Goal: Task Accomplishment & Management: Manage account settings

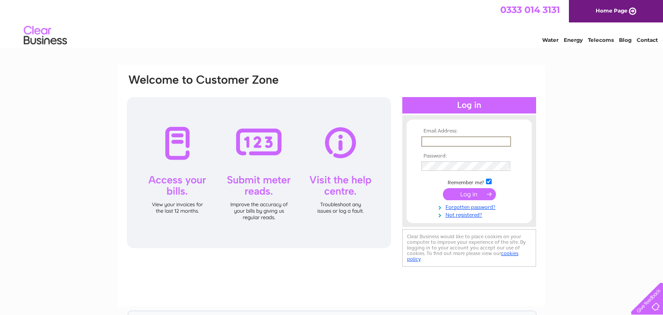
click at [484, 139] on input "text" at bounding box center [466, 141] width 90 height 10
type input "brenda.gammage@ntlworld.com"
click at [490, 181] on input "checkbox" at bounding box center [489, 181] width 6 height 6
checkbox input "false"
click at [443, 188] on input "submit" at bounding box center [469, 194] width 53 height 12
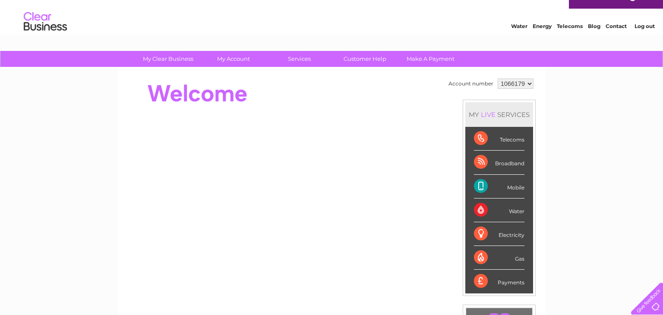
scroll to position [10, 0]
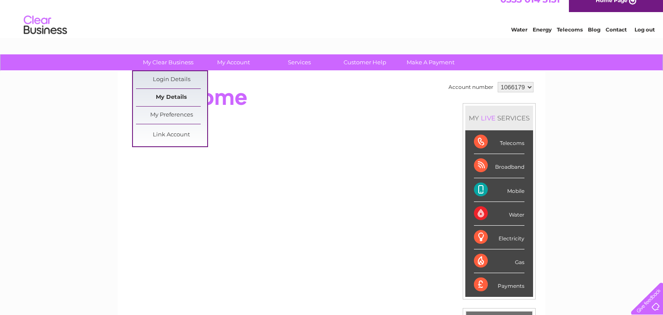
click at [183, 96] on link "My Details" at bounding box center [171, 97] width 71 height 17
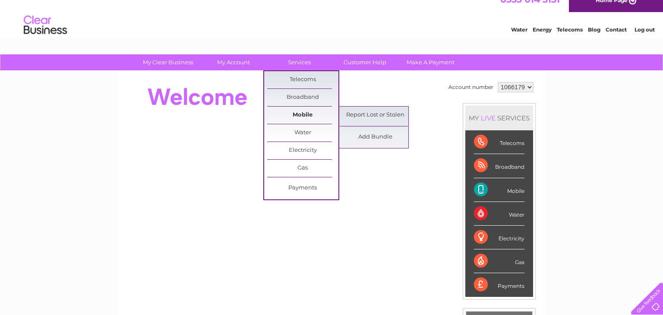
click at [306, 114] on link "Mobile" at bounding box center [302, 115] width 71 height 17
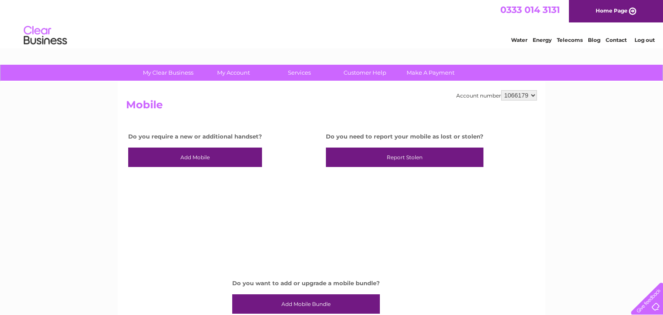
click at [618, 41] on link "Contact" at bounding box center [616, 40] width 21 height 6
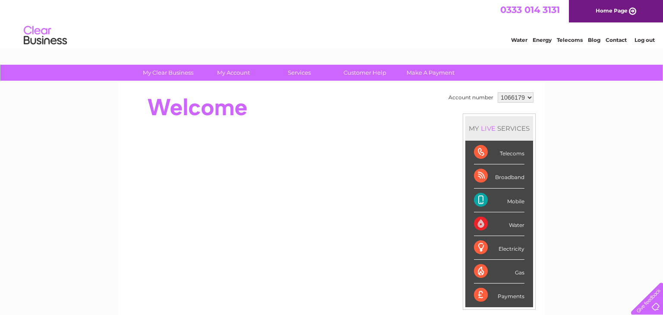
click at [644, 41] on link "Log out" at bounding box center [645, 40] width 20 height 6
